Goal: Transaction & Acquisition: Subscribe to service/newsletter

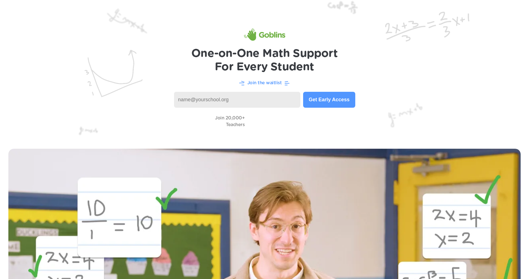
click at [319, 97] on button "Get Early Access" at bounding box center [329, 100] width 52 height 16
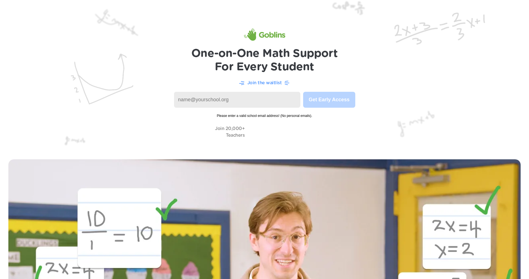
click at [240, 99] on input at bounding box center [237, 100] width 126 height 16
click at [430, 48] on img at bounding box center [264, 75] width 529 height 151
click at [231, 105] on input at bounding box center [237, 100] width 126 height 16
type input "gabriel.jordan@optimaacademy.online"
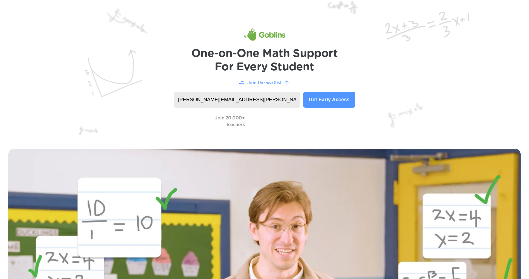
click at [328, 105] on button "Get Early Access" at bounding box center [329, 100] width 52 height 16
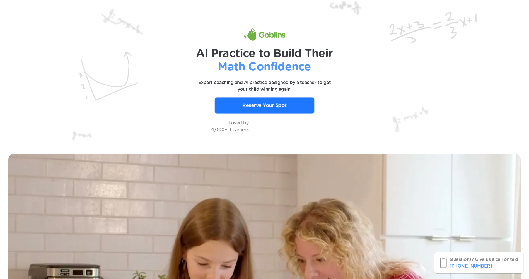
click at [271, 106] on p "Reserve Your Spot" at bounding box center [264, 105] width 44 height 7
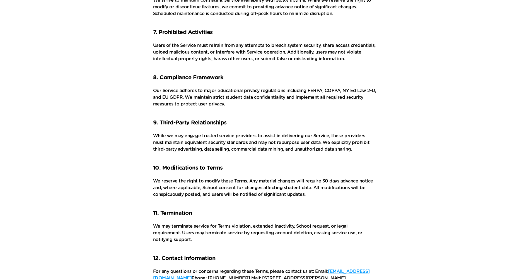
scroll to position [555, 0]
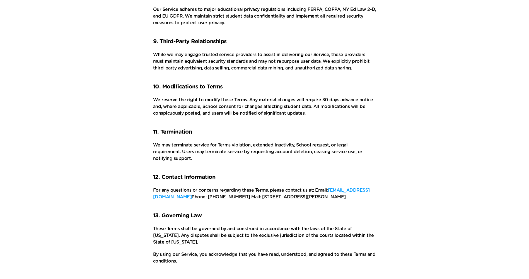
click at [359, 188] on link "[EMAIL_ADDRESS][DOMAIN_NAME]" at bounding box center [261, 193] width 216 height 11
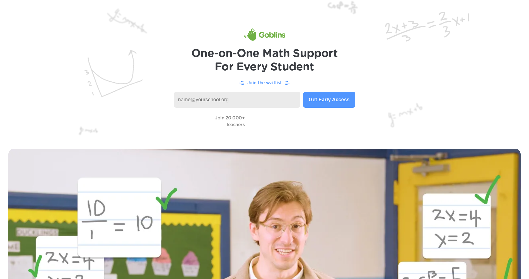
click at [271, 103] on input at bounding box center [237, 100] width 126 height 16
click at [330, 47] on h1 "One-on-One Math Support For Every Student" at bounding box center [264, 60] width 146 height 27
